Goal: Task Accomplishment & Management: Use online tool/utility

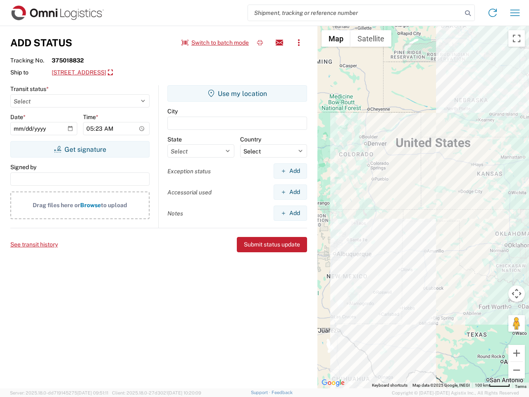
click at [355, 13] on input "search" at bounding box center [355, 13] width 214 height 16
click at [468, 13] on icon at bounding box center [468, 13] width 12 height 12
click at [493, 13] on icon at bounding box center [492, 12] width 13 height 13
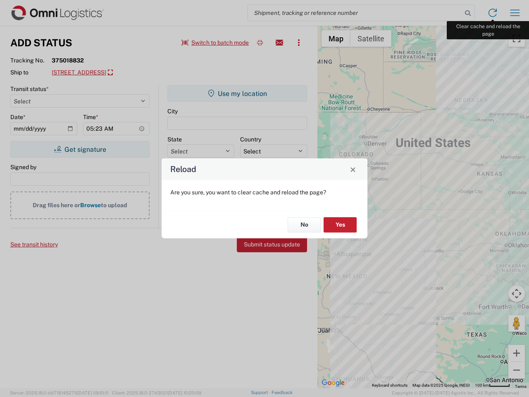
click at [515, 13] on div "Reload Are you sure, you want to clear cache and reload the page? No Yes" at bounding box center [264, 198] width 529 height 397
click at [215, 43] on div "Reload Are you sure, you want to clear cache and reload the page? No Yes" at bounding box center [264, 198] width 529 height 397
click at [260, 43] on div "Reload Are you sure, you want to clear cache and reload the page? No Yes" at bounding box center [264, 198] width 529 height 397
click at [279, 43] on div "Reload Are you sure, you want to clear cache and reload the page? No Yes" at bounding box center [264, 198] width 529 height 397
click at [299, 43] on div "Reload Are you sure, you want to clear cache and reload the page? No Yes" at bounding box center [264, 198] width 529 height 397
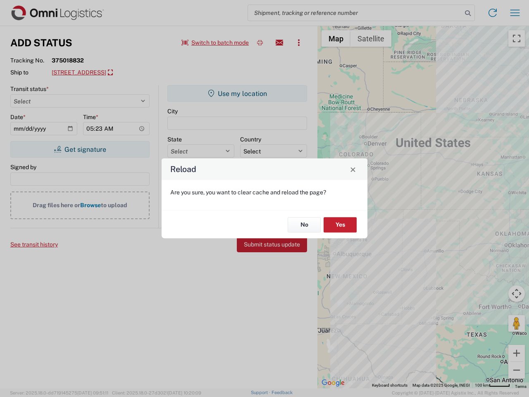
click at [119, 73] on div "Reload Are you sure, you want to clear cache and reload the page? No Yes" at bounding box center [264, 198] width 529 height 397
click at [80, 149] on div "Reload Are you sure, you want to clear cache and reload the page? No Yes" at bounding box center [264, 198] width 529 height 397
